Goal: Task Accomplishment & Management: Manage account settings

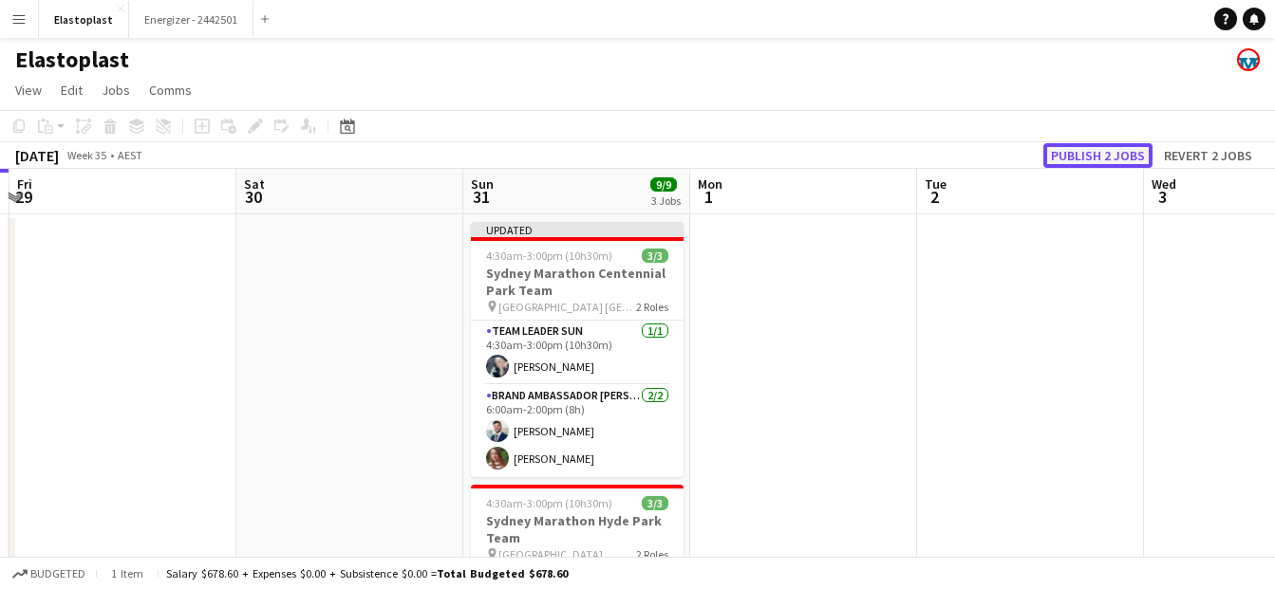
click at [1119, 161] on button "Publish 2 jobs" at bounding box center [1097, 155] width 109 height 25
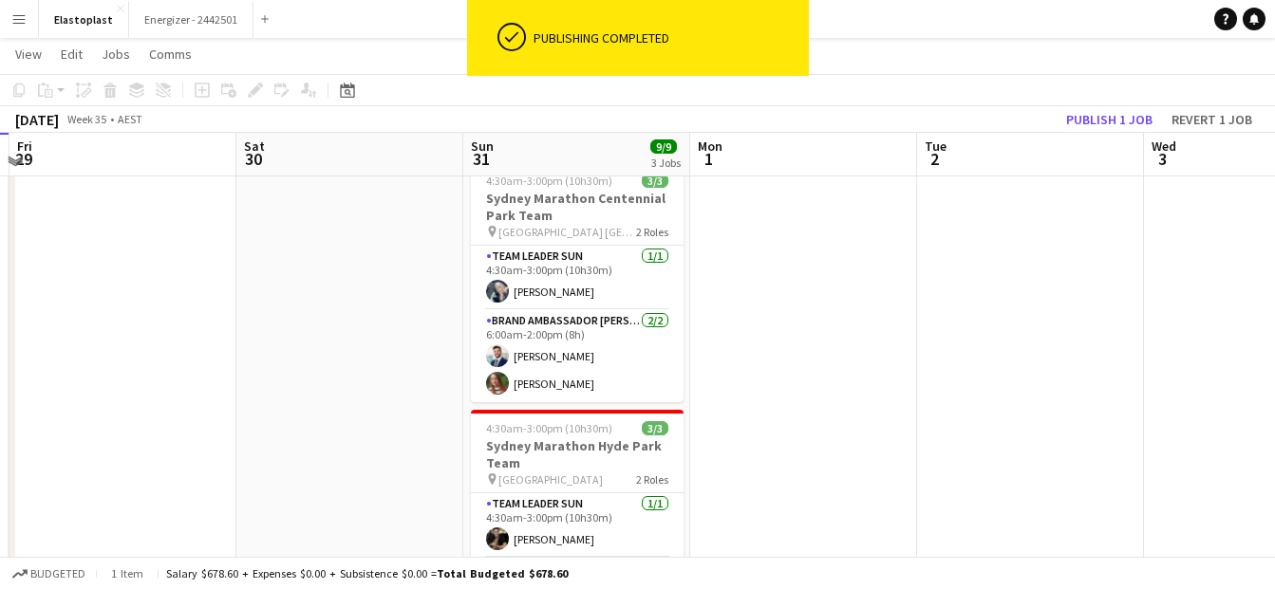
scroll to position [60, 0]
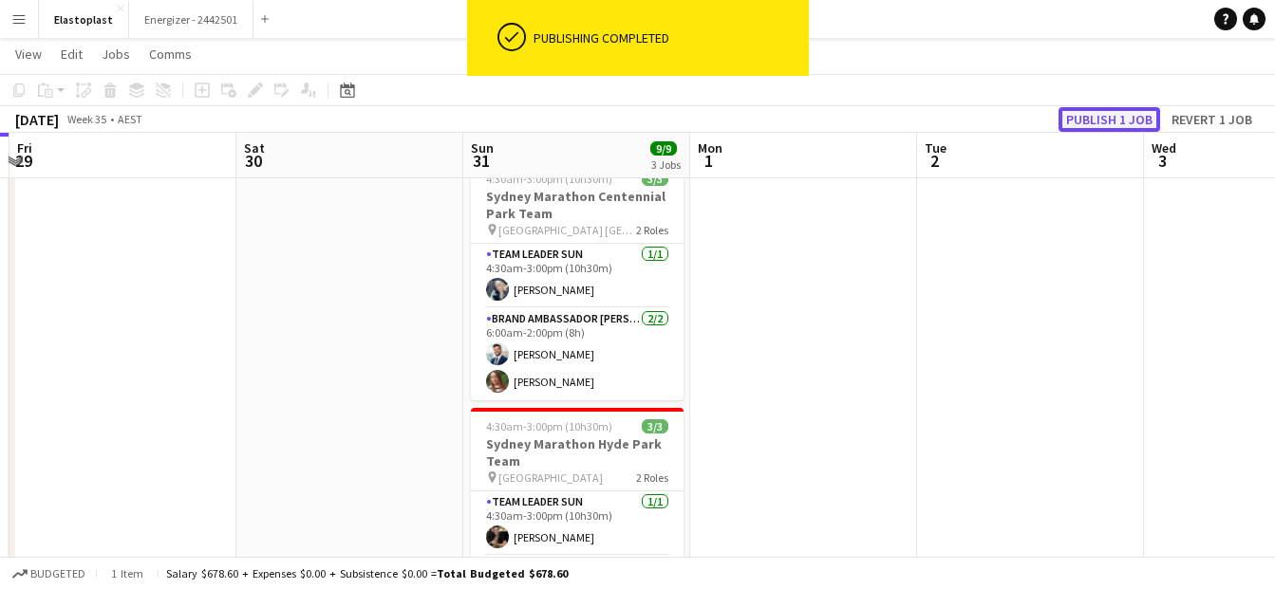
click at [1069, 126] on button "Publish 1 job" at bounding box center [1109, 119] width 102 height 25
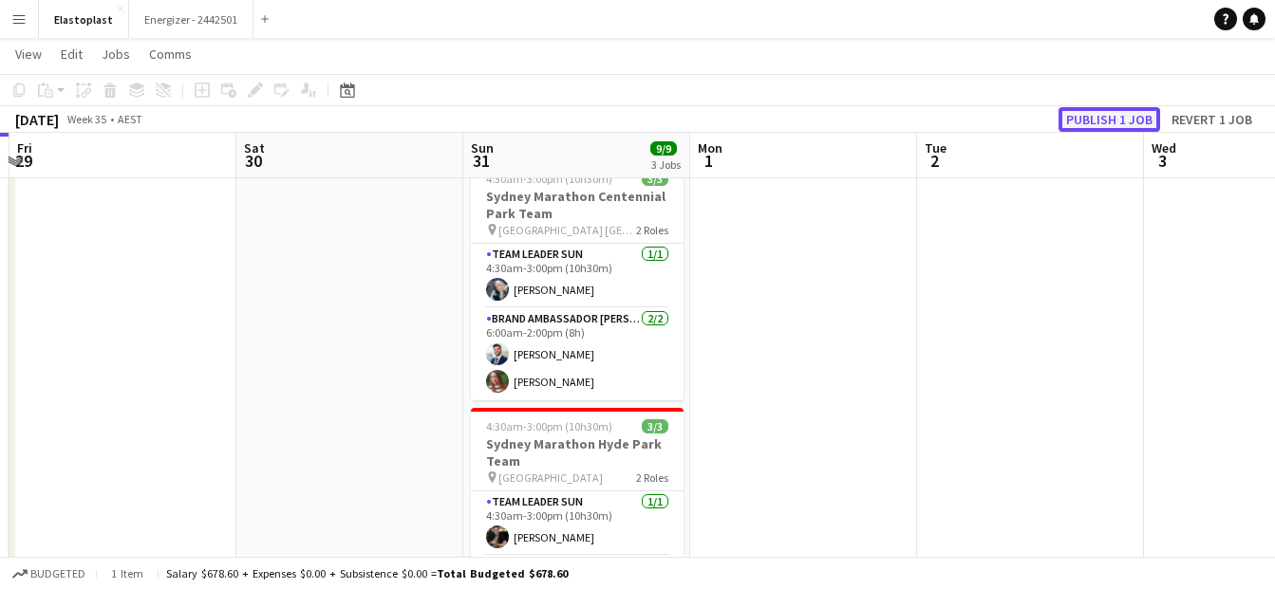
click at [1129, 113] on button "Publish 1 job" at bounding box center [1109, 119] width 102 height 25
click at [177, 19] on button "Energizer - 2442501 Close" at bounding box center [191, 19] width 124 height 37
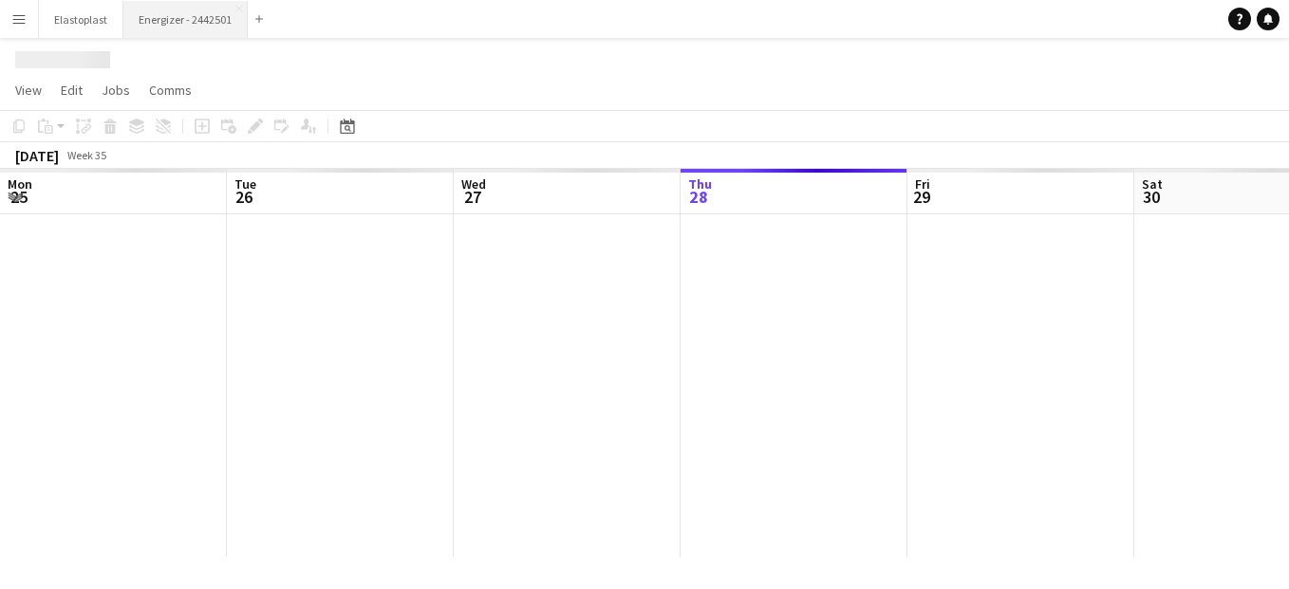
scroll to position [0, 454]
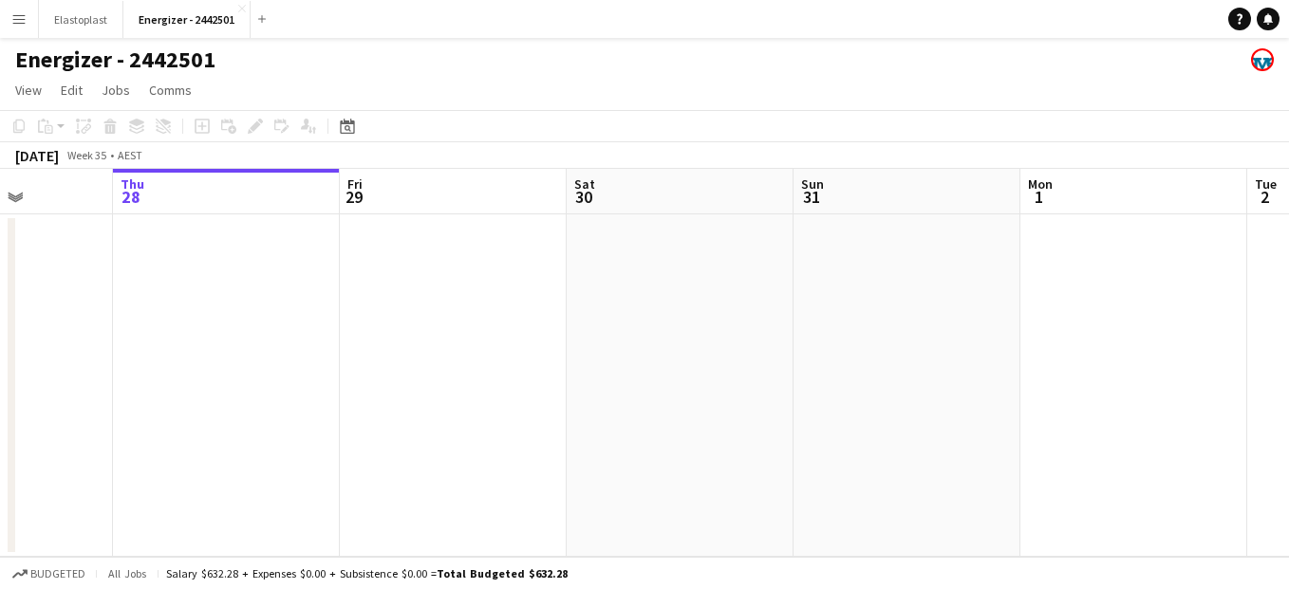
drag, startPoint x: 898, startPoint y: 302, endPoint x: 329, endPoint y: 242, distance: 571.7
click at [329, 242] on app-calendar-viewport "Mon 25 Tue 26 Wed 27 Thu 28 Fri 29 Sat 30 Sun 31 Mon 1 Tue 2 Wed 3 Thu 4" at bounding box center [644, 363] width 1289 height 388
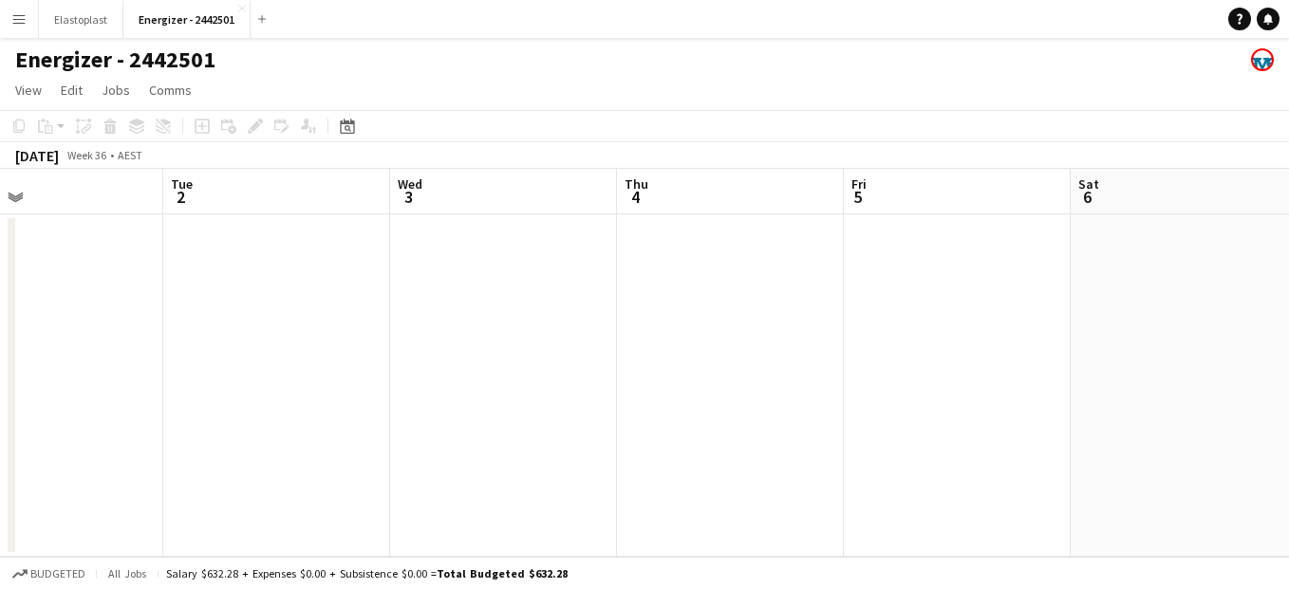
drag, startPoint x: 919, startPoint y: 330, endPoint x: 292, endPoint y: 258, distance: 630.7
click at [292, 258] on app-calendar-viewport "Fri 29 Sat 30 Sun 31 Mon 1 Tue 2 Wed 3 Thu 4 Fri 5 Sat 6 Sun 7 Mon 8" at bounding box center [644, 363] width 1289 height 388
drag, startPoint x: 1009, startPoint y: 372, endPoint x: 181, endPoint y: 298, distance: 831.1
click at [181, 298] on app-calendar-viewport "Tue 2 Wed 3 Thu 4 Fri 5 Sat 6 Sun 7 Mon 8 Tue 9 Wed 10 Thu 11 Fri 12" at bounding box center [644, 363] width 1289 height 388
drag, startPoint x: 946, startPoint y: 336, endPoint x: 413, endPoint y: 352, distance: 533.7
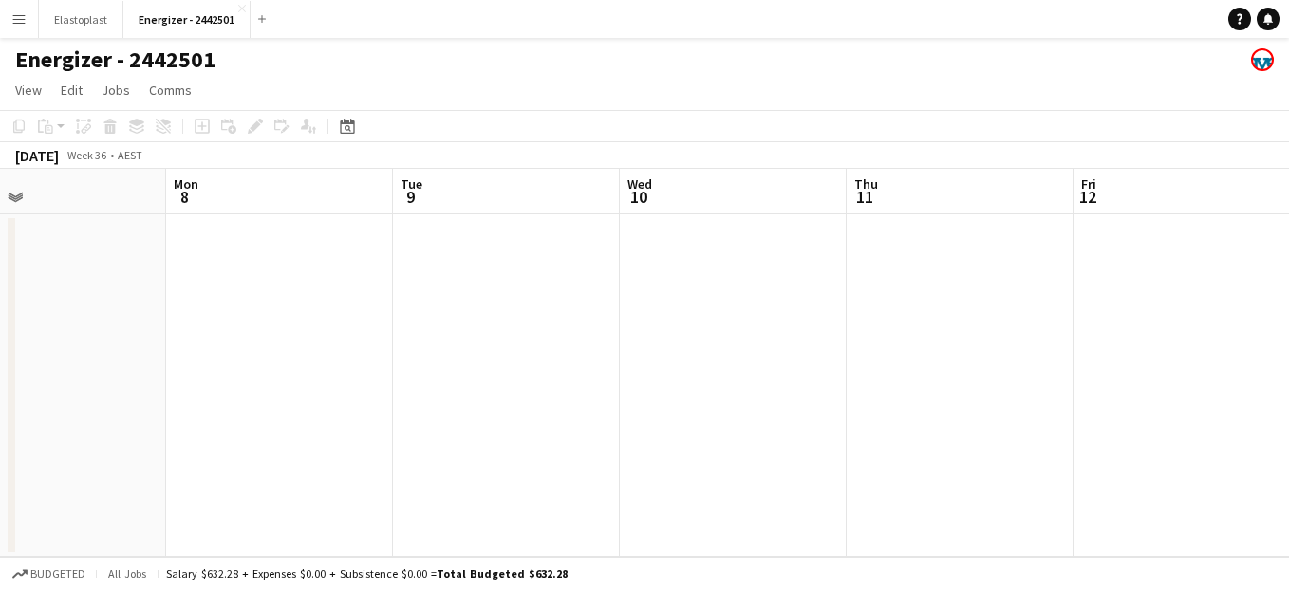
click at [413, 352] on app-calendar-viewport "Thu 4 Fri 5 Sat 6 Sun 7 Mon 8 Tue 9 Wed 10 Thu 11 Fri 12 Sat 13 Sun 14" at bounding box center [644, 363] width 1289 height 388
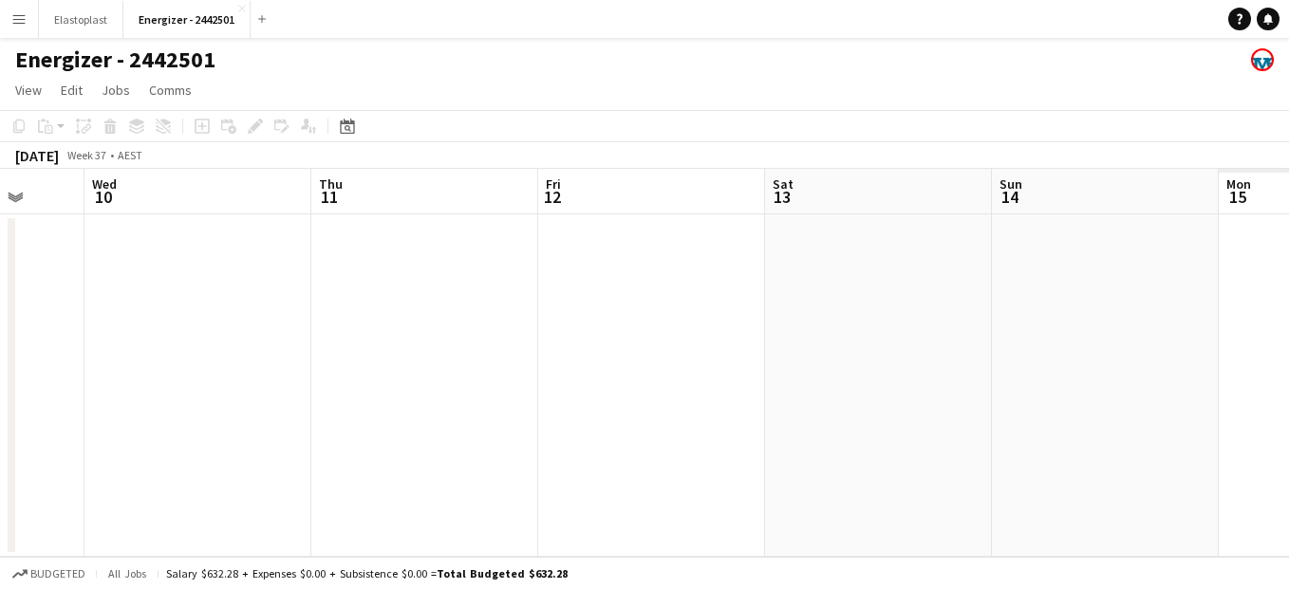
drag, startPoint x: 880, startPoint y: 369, endPoint x: 345, endPoint y: 372, distance: 535.4
click at [345, 372] on app-calendar-viewport "Sat 6 Sun 7 Mon 8 Tue 9 Wed 10 Thu 11 Fri 12 Sat 13 Sun 14 Mon 15 Tue 16" at bounding box center [644, 363] width 1289 height 388
drag, startPoint x: 790, startPoint y: 446, endPoint x: 340, endPoint y: 418, distance: 450.9
click at [340, 418] on app-calendar-viewport "Mon 8 Tue 9 Wed 10 Thu 11 Fri 12 Sat 13 Sun 14 Mon 15 Tue 16 Wed 17 Thu 18" at bounding box center [644, 363] width 1289 height 388
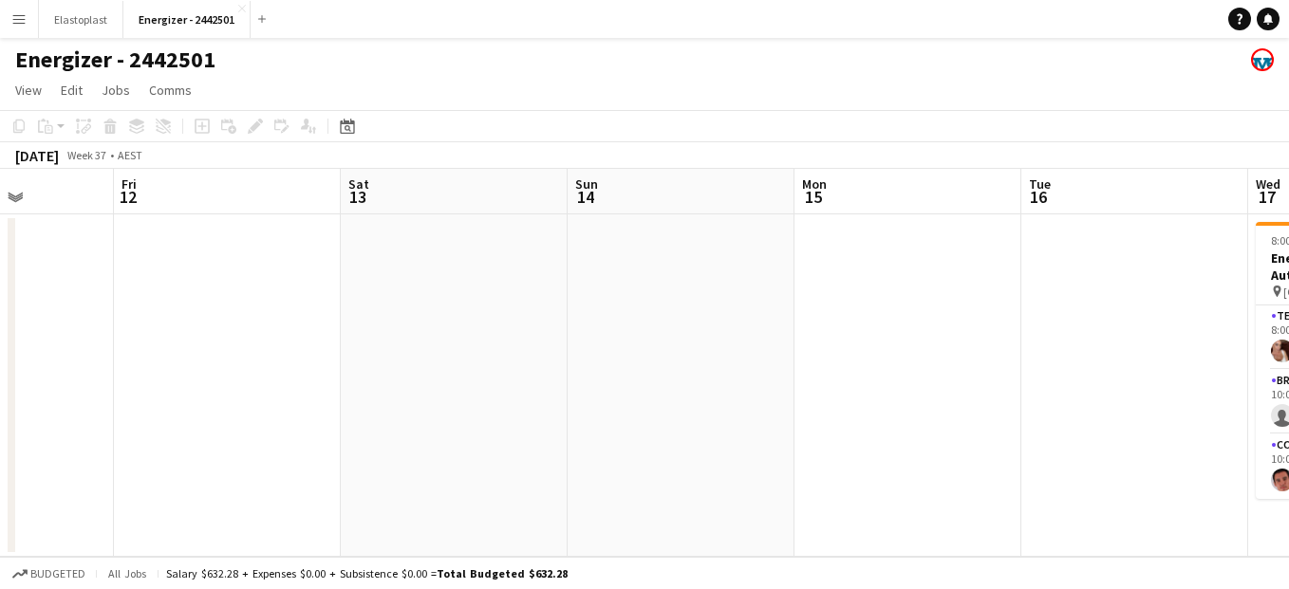
scroll to position [0, 569]
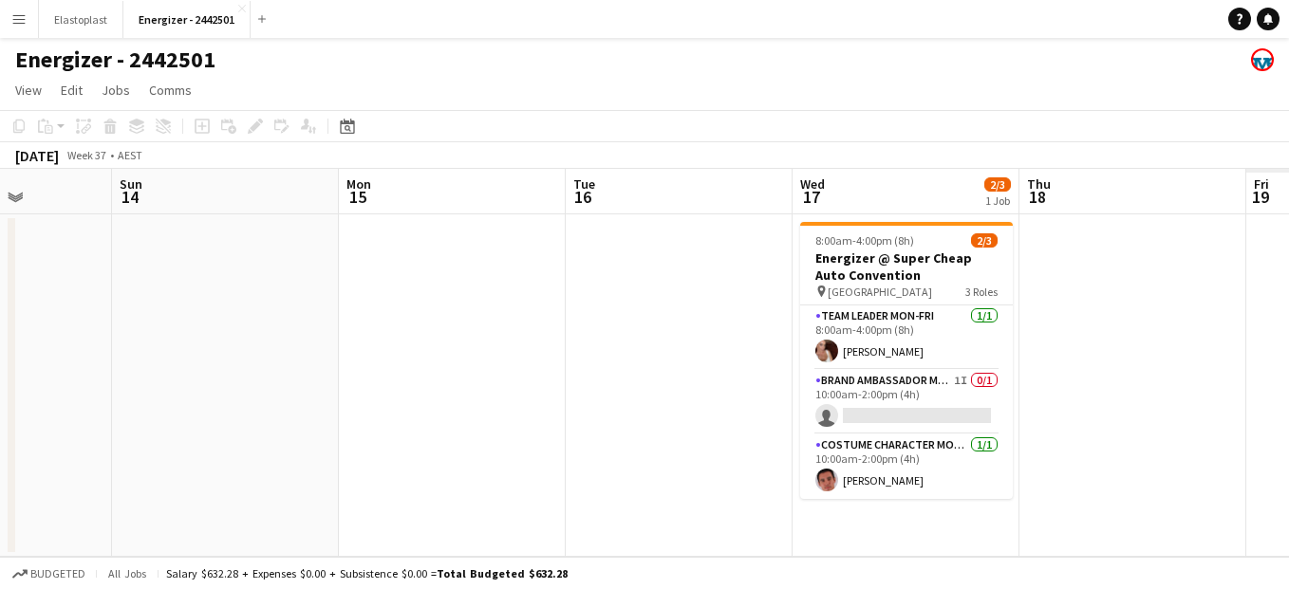
drag, startPoint x: 988, startPoint y: 460, endPoint x: 558, endPoint y: 398, distance: 434.6
click at [558, 398] on app-calendar-viewport "Thu 11 Fri 12 Sat 13 Sun 14 Mon 15 Tue 16 Wed 17 2/3 1 Job Thu 18 Fri 19 Sat 20…" at bounding box center [644, 363] width 1289 height 388
click at [60, 31] on button "Elastoplast Close" at bounding box center [81, 19] width 84 height 37
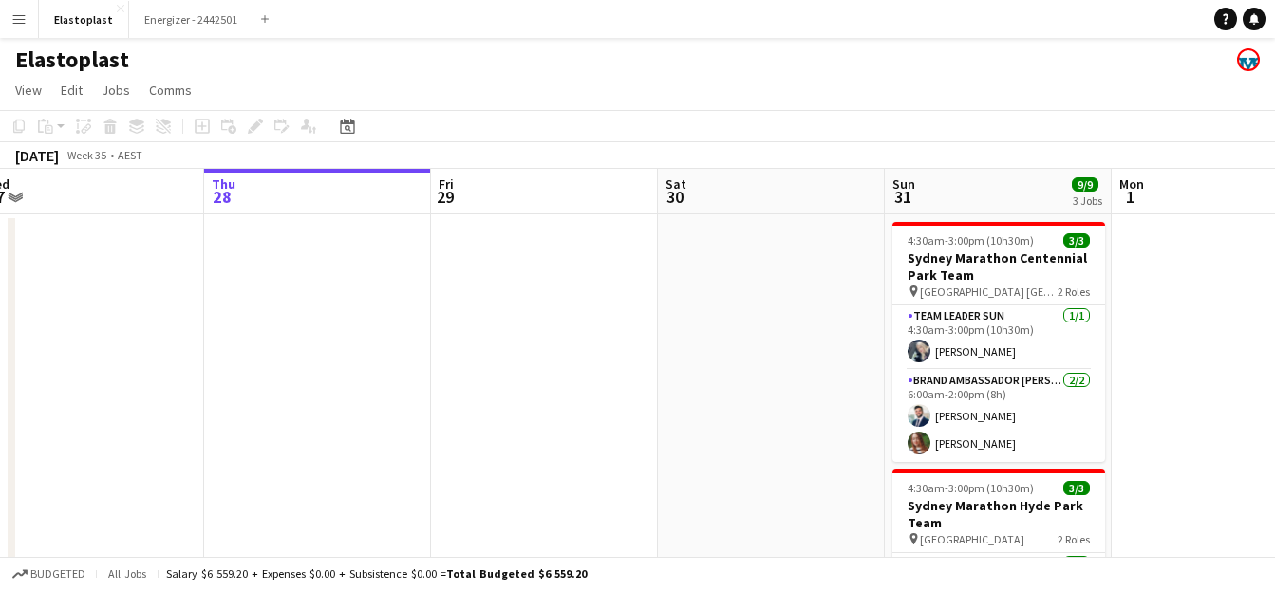
scroll to position [0, 609]
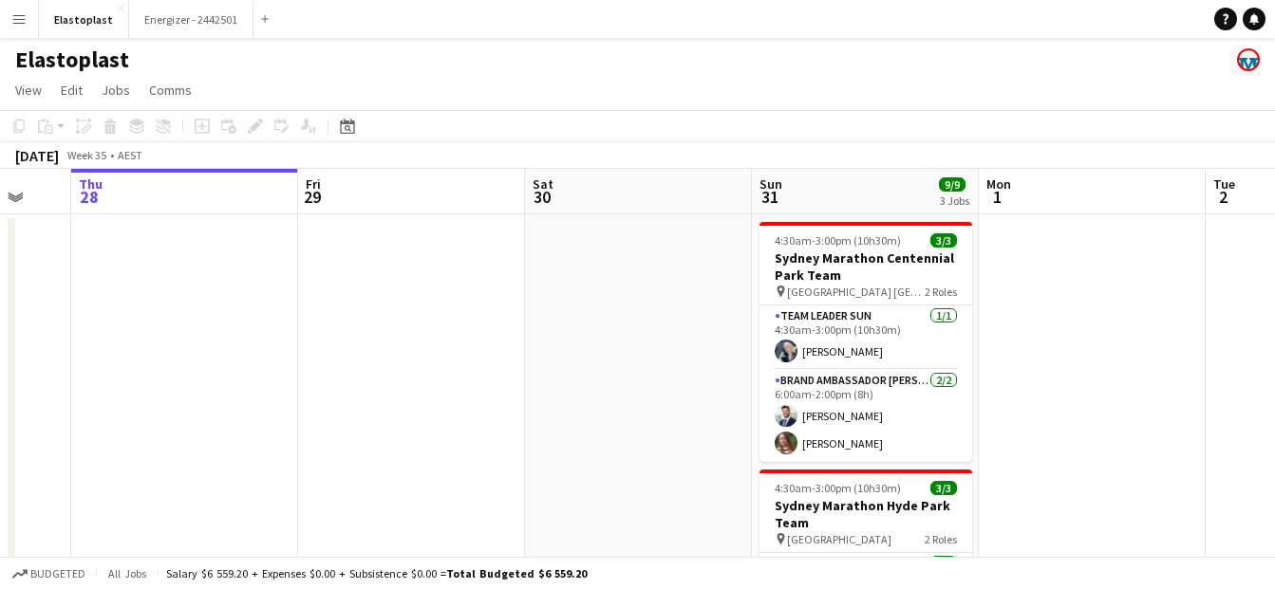
drag, startPoint x: 770, startPoint y: 437, endPoint x: 160, endPoint y: 334, distance: 618.0
click at [160, 334] on app-calendar-viewport "Mon 25 Tue 26 Wed 27 Thu 28 Fri 29 Sat 30 Sun 31 9/9 3 Jobs Mon 1 Tue 2 Wed 3 T…" at bounding box center [637, 585] width 1275 height 832
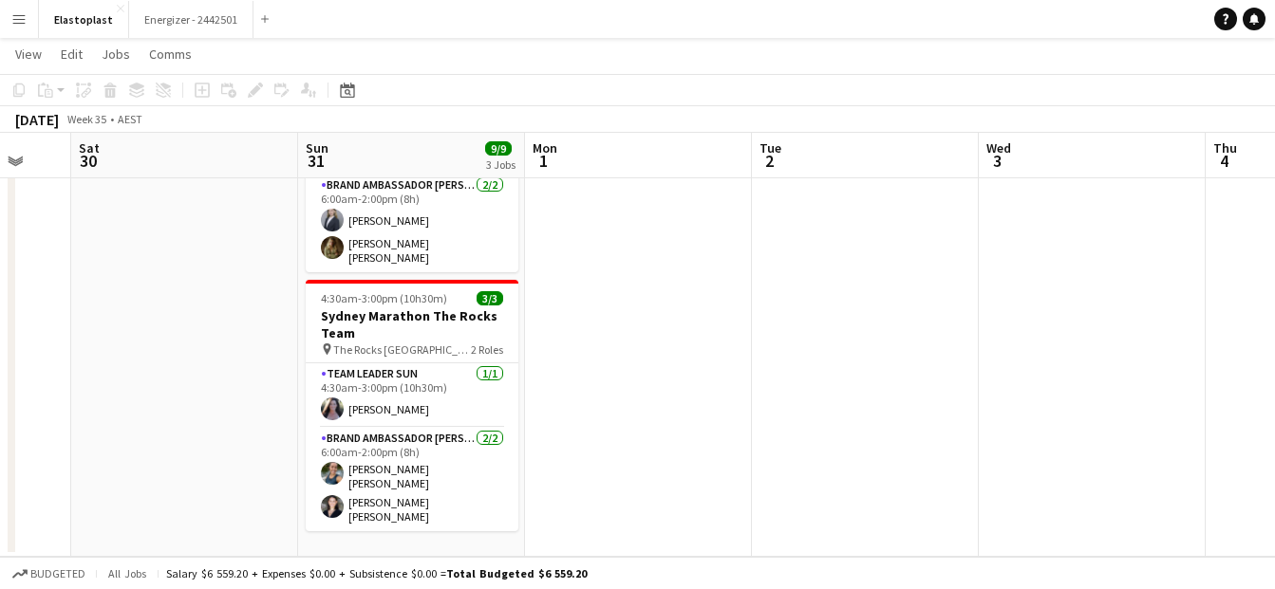
scroll to position [0, 0]
